Goal: Obtain resource: Obtain resource

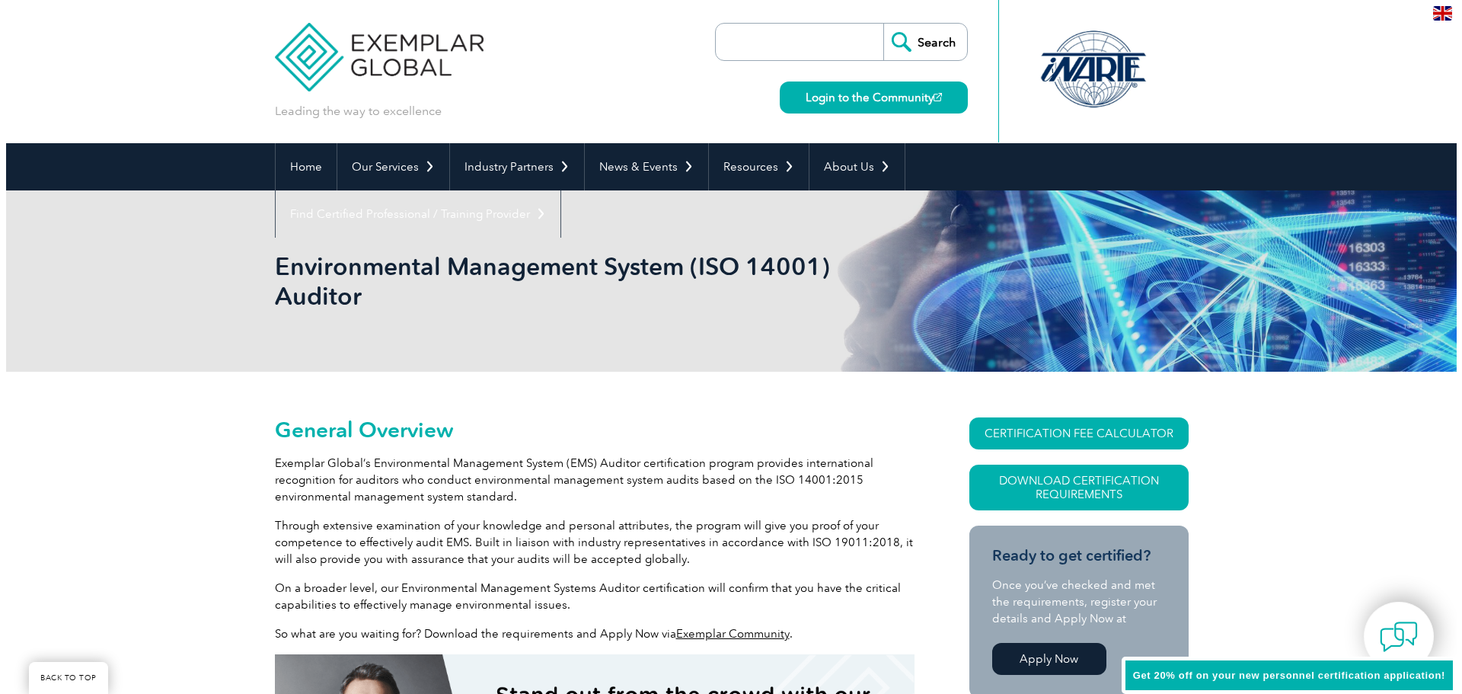
scroll to position [152, 0]
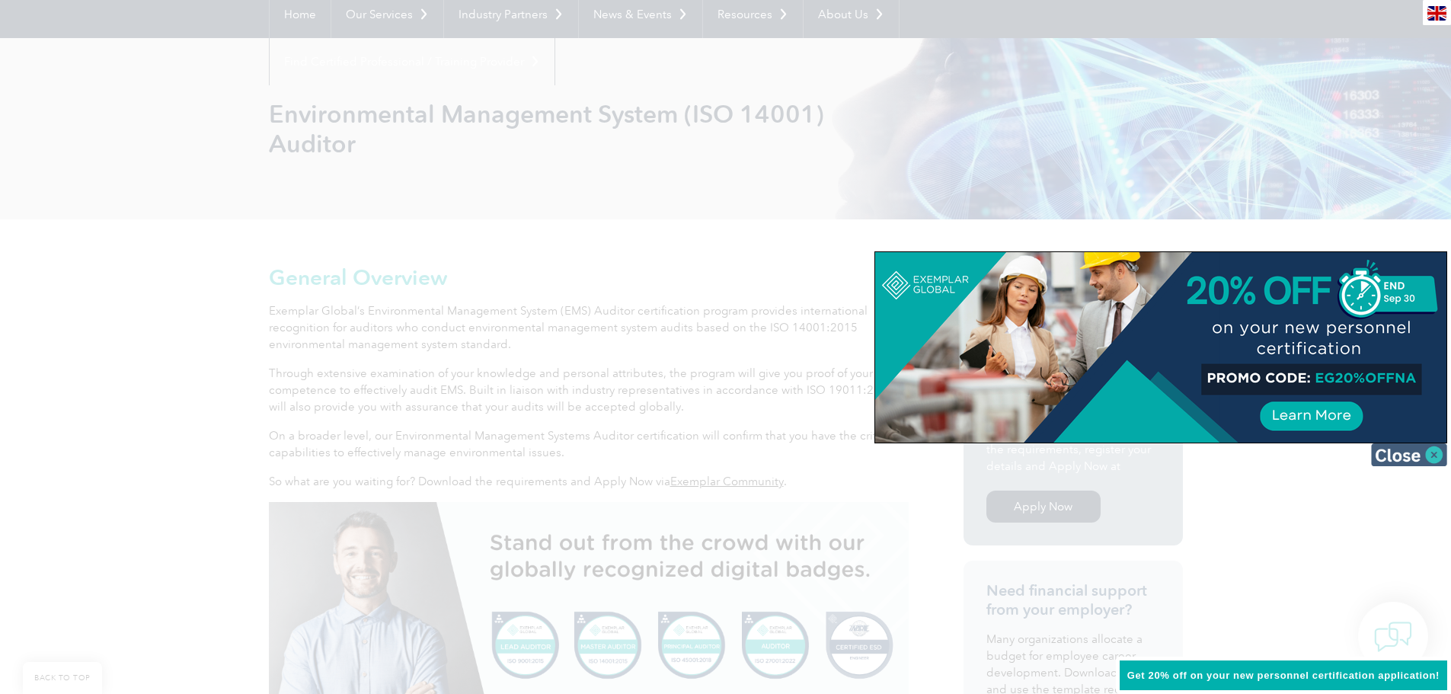
click at [1417, 457] on img at bounding box center [1409, 454] width 76 height 23
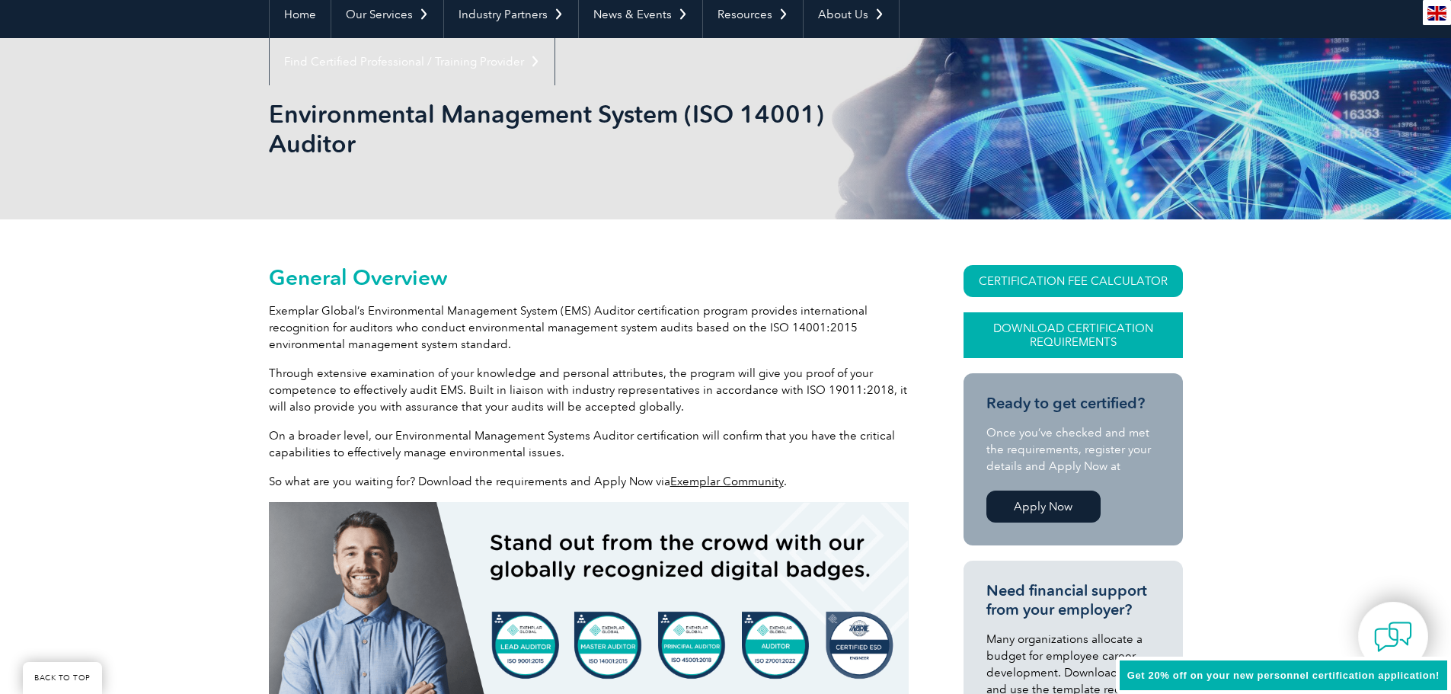
click at [1046, 330] on link "Download Certification Requirements" at bounding box center [1072, 335] width 219 height 46
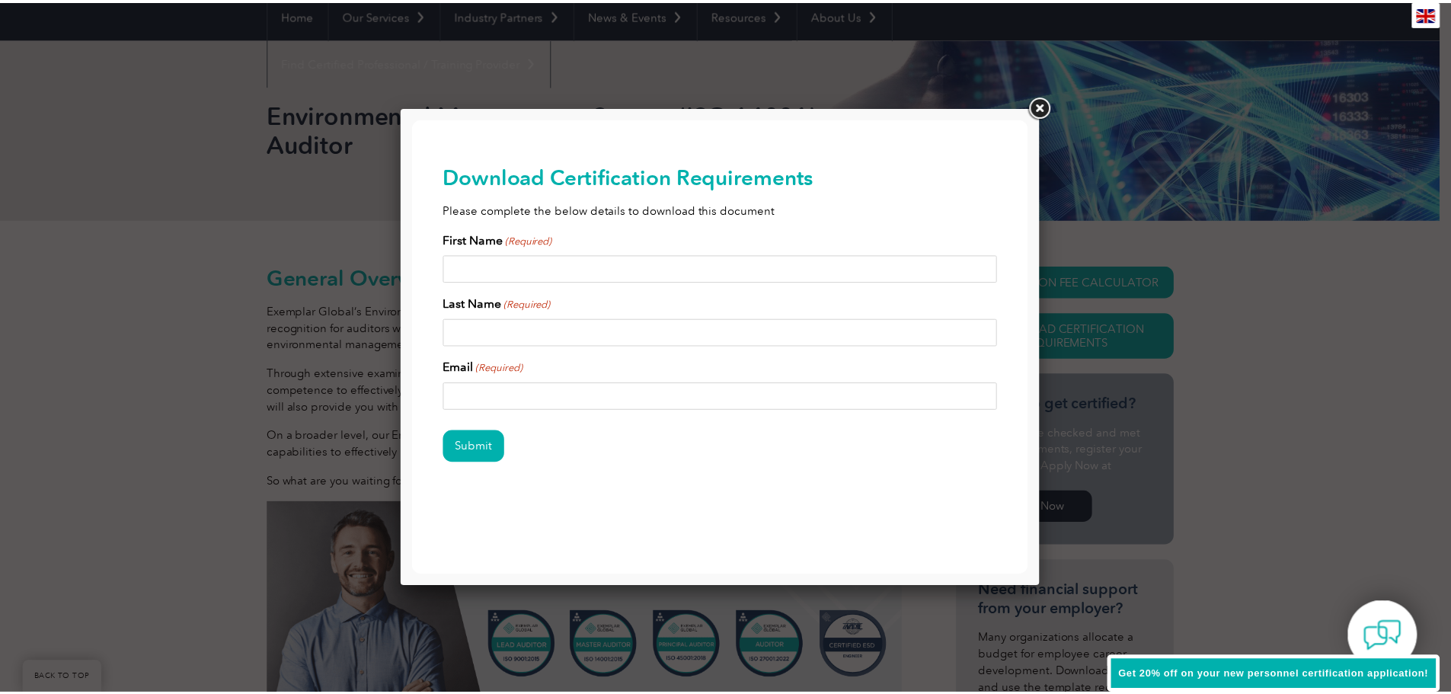
scroll to position [0, 0]
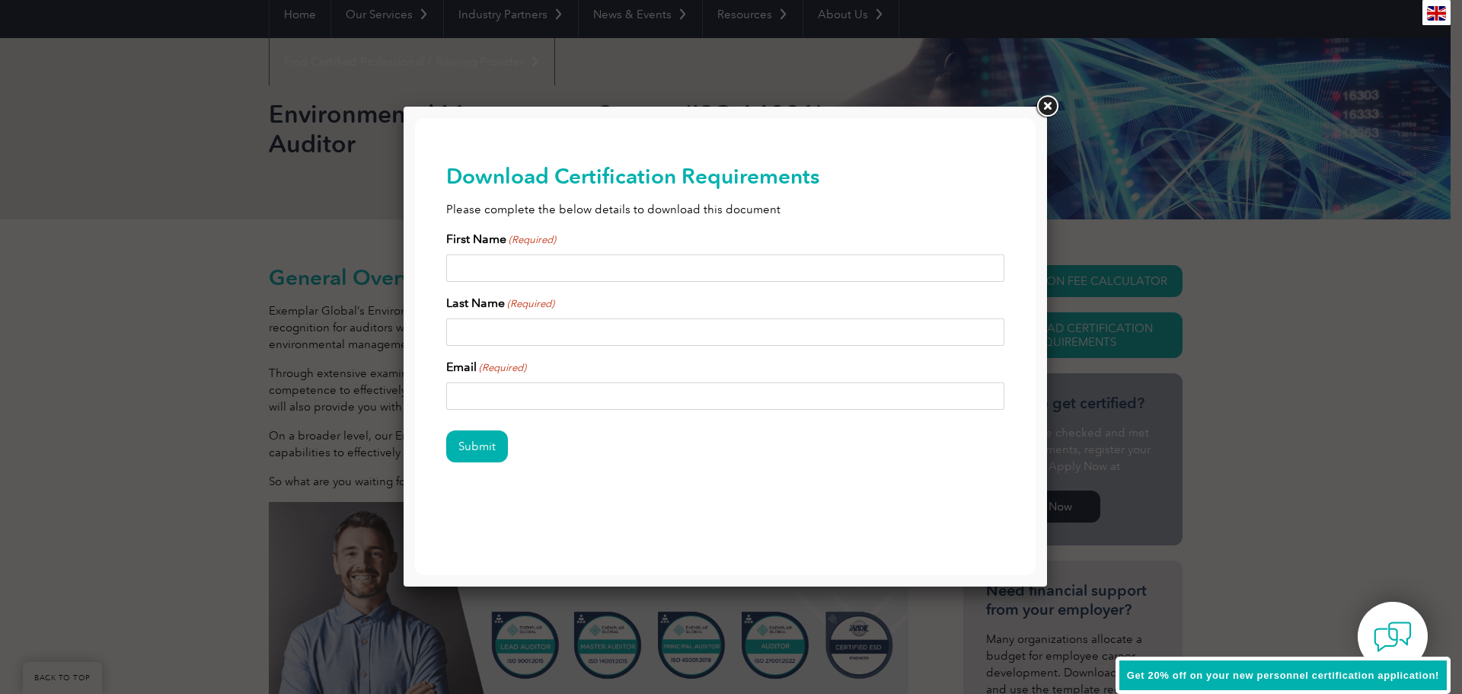
click at [1053, 100] on link at bounding box center [1047, 106] width 27 height 27
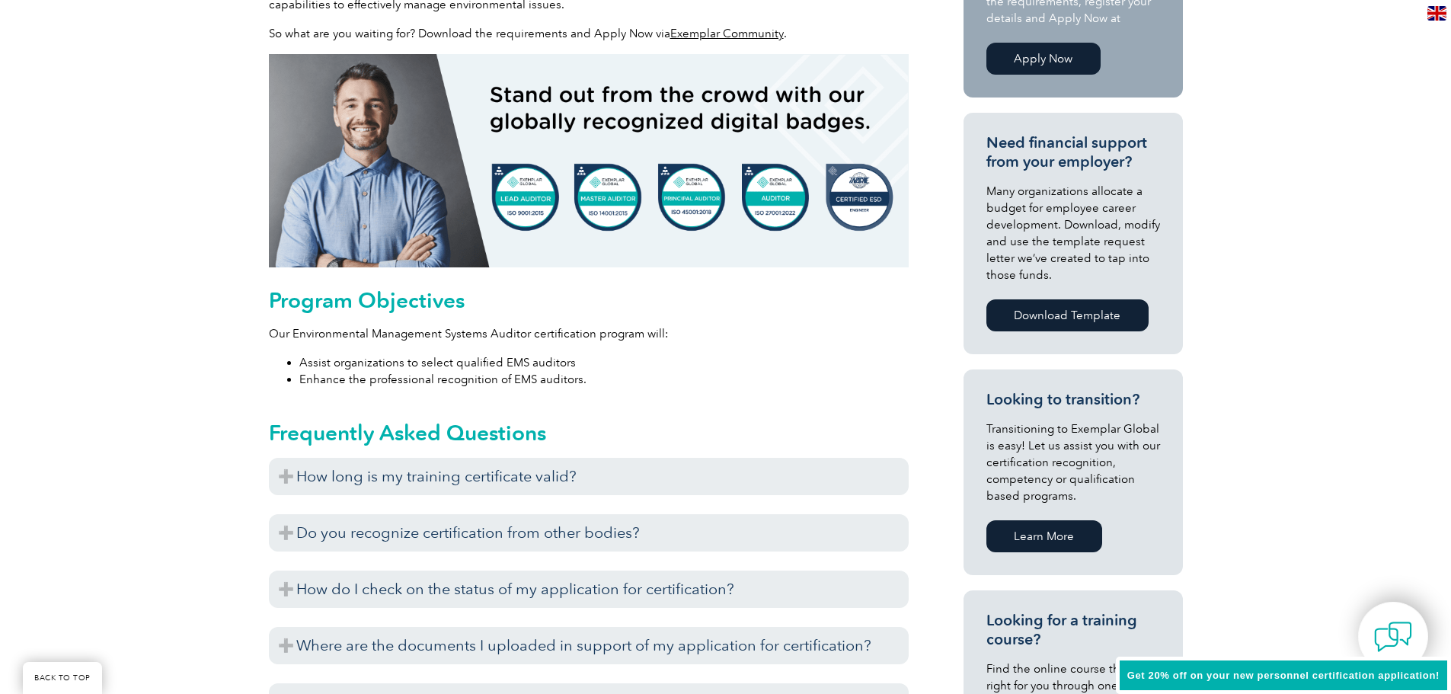
scroll to position [609, 0]
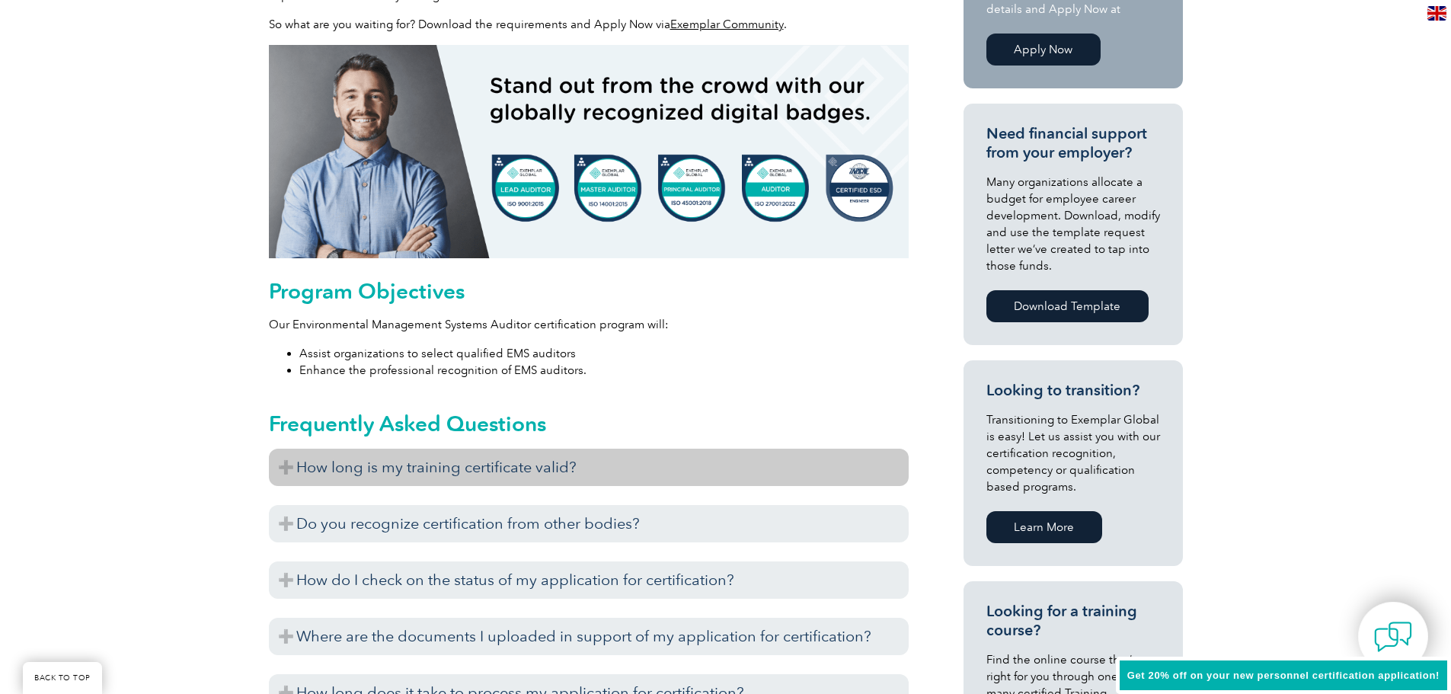
click at [454, 465] on h3 "How long is my training certificate valid?" at bounding box center [589, 467] width 640 height 37
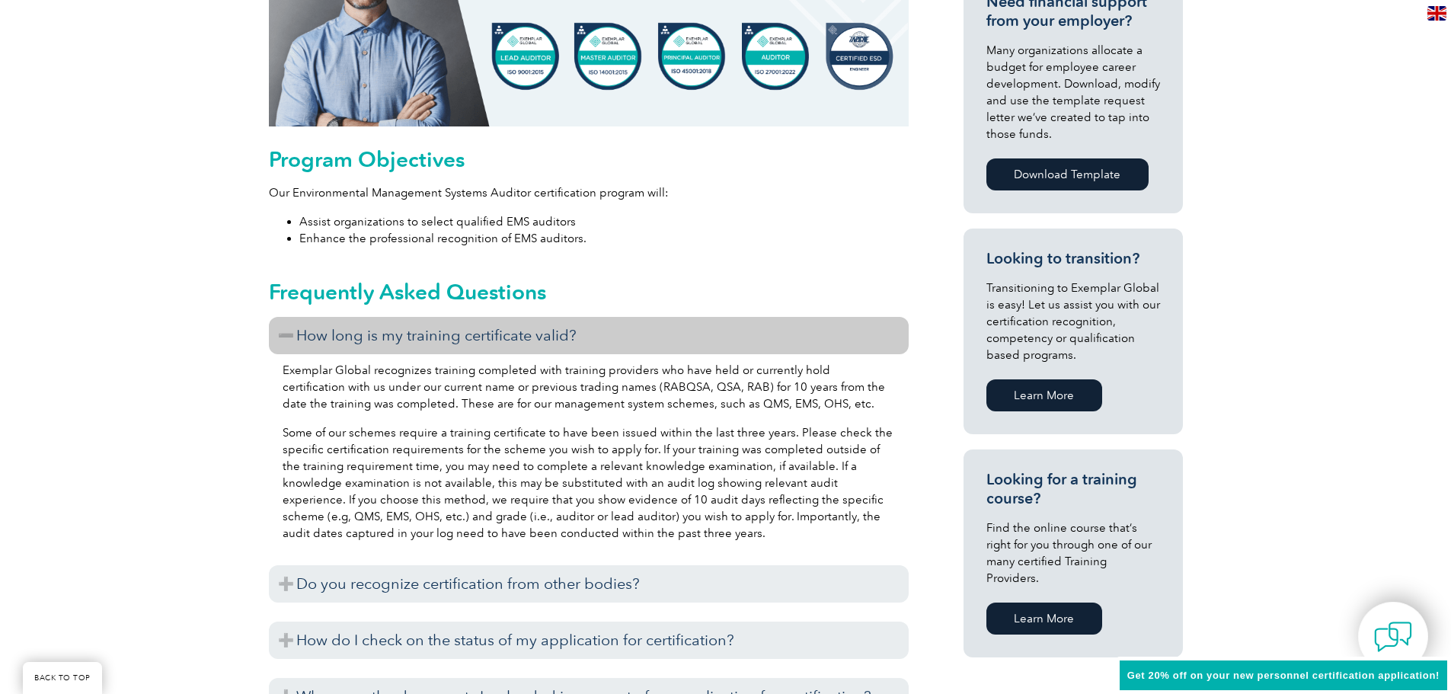
scroll to position [914, 0]
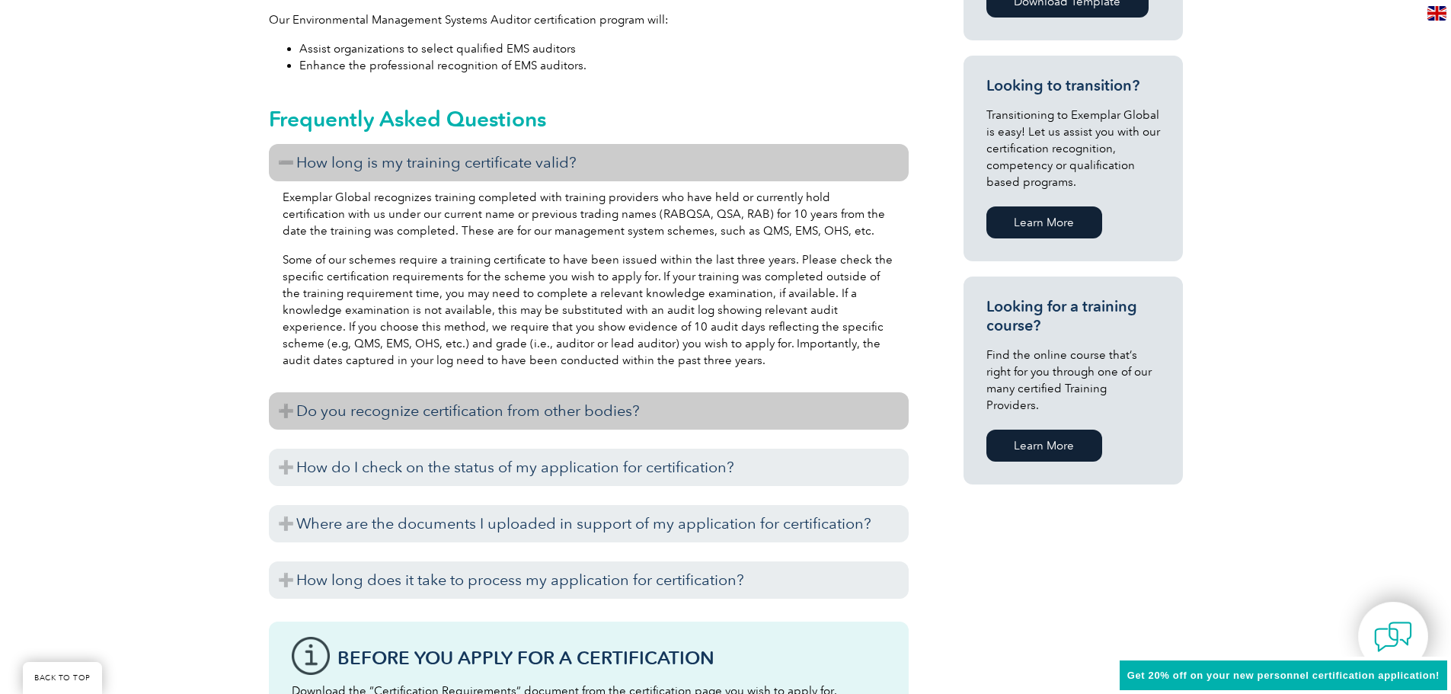
click at [495, 419] on h3 "Do you recognize certification from other bodies?" at bounding box center [589, 410] width 640 height 37
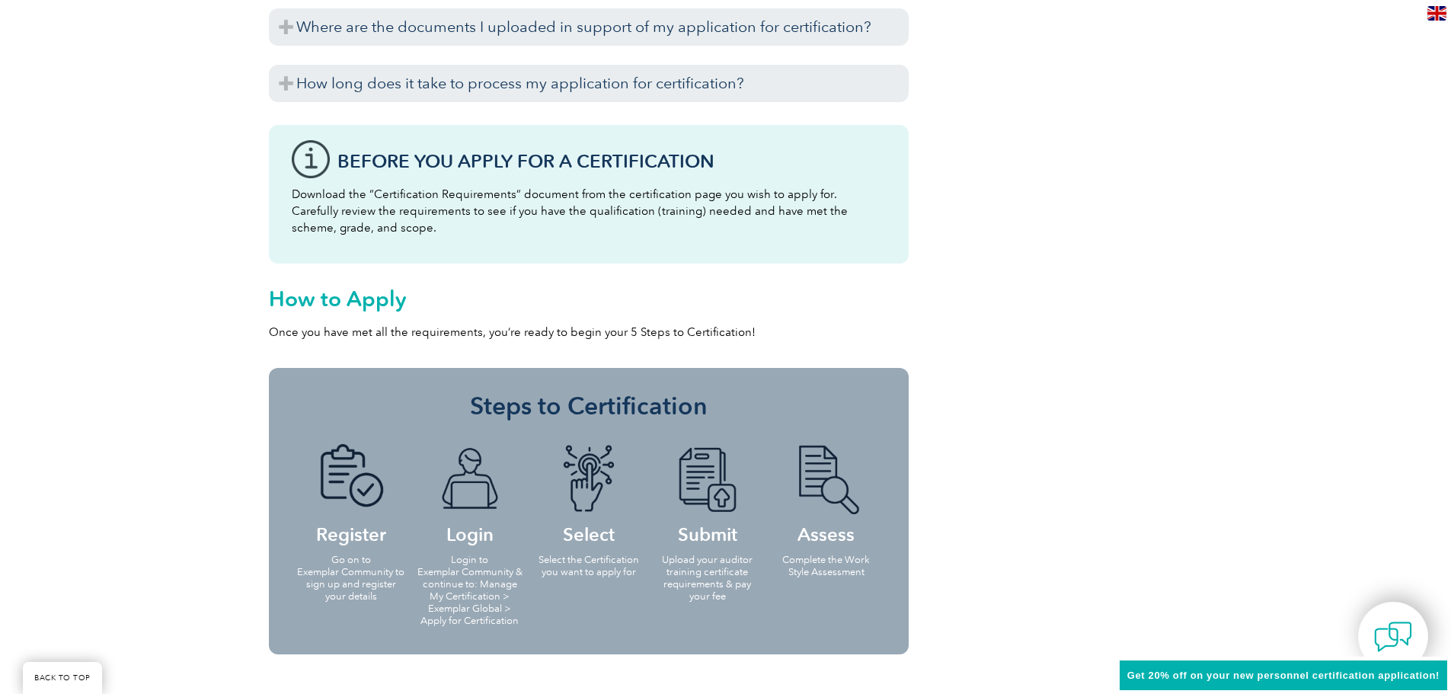
scroll to position [1523, 0]
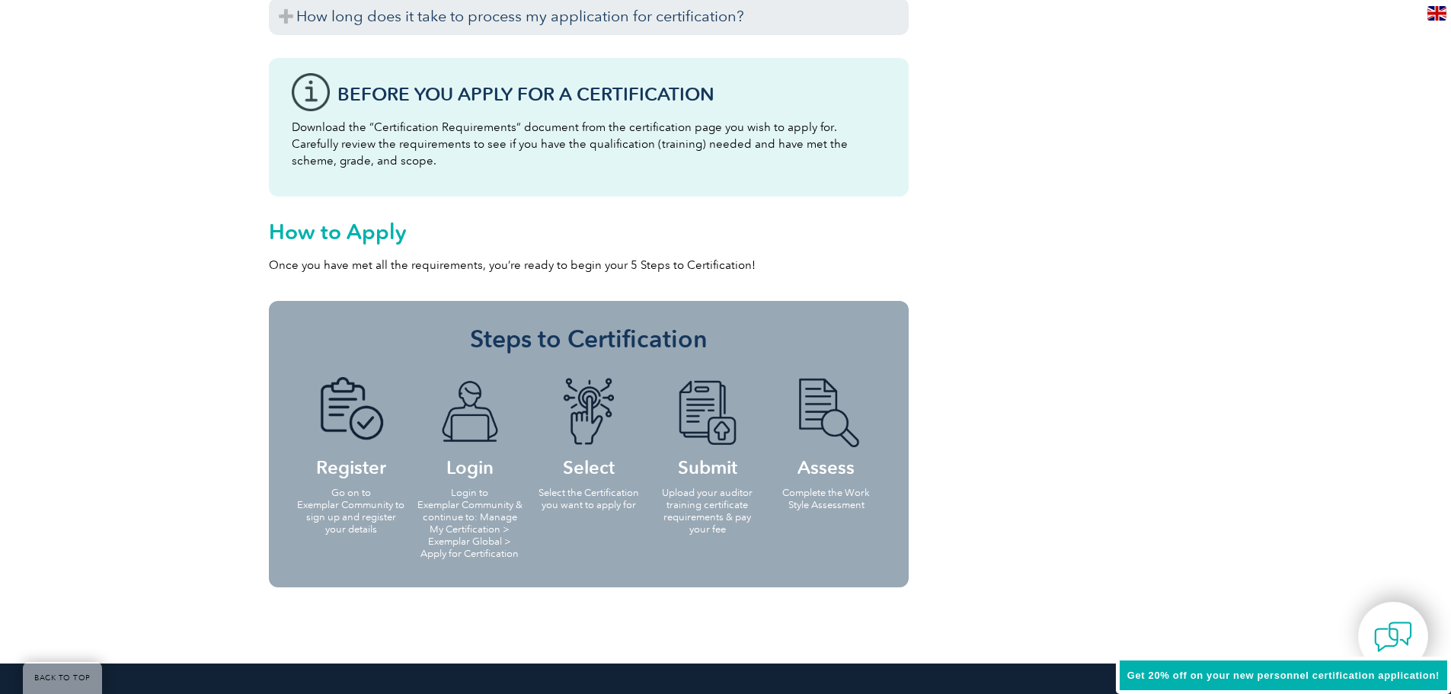
click at [409, 402] on li "Register Go on to Exemplar Community to sign up and register your details" at bounding box center [351, 455] width 119 height 186
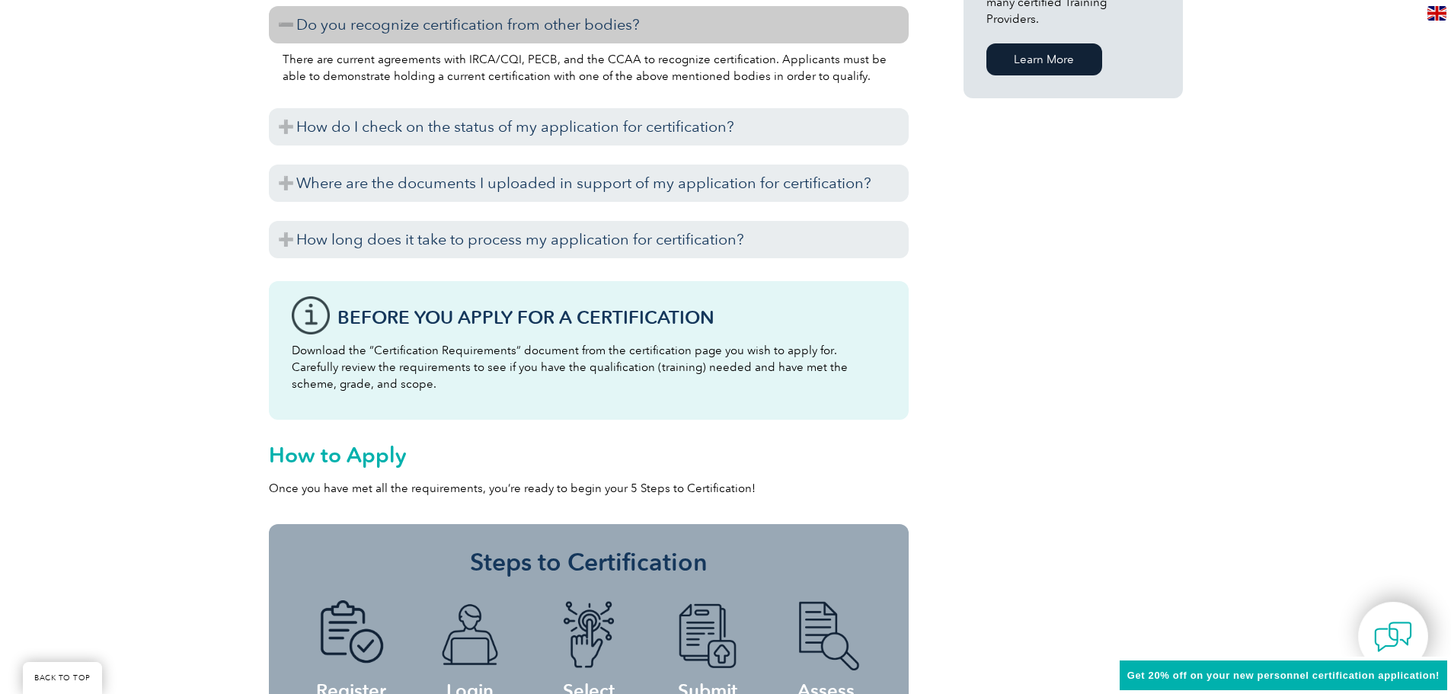
scroll to position [1142, 0]
